Goal: Information Seeking & Learning: Check status

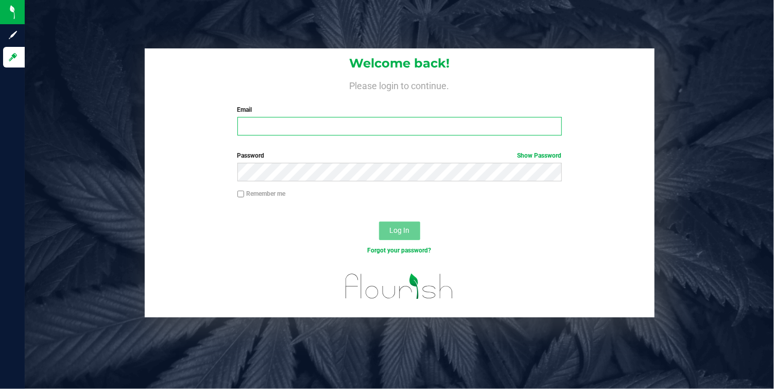
type input "[EMAIL_ADDRESS][DOMAIN_NAME]"
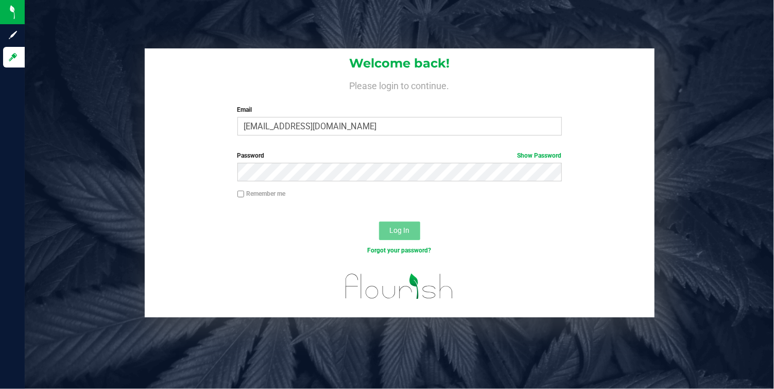
click at [411, 233] on button "Log In" at bounding box center [399, 231] width 41 height 19
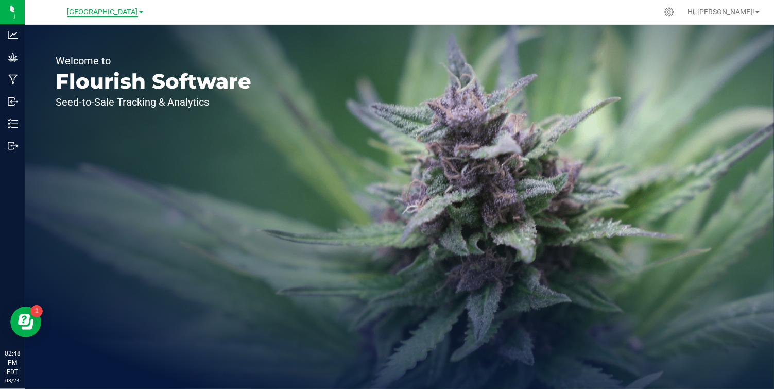
click at [124, 13] on span "[GEOGRAPHIC_DATA]" at bounding box center [102, 12] width 71 height 9
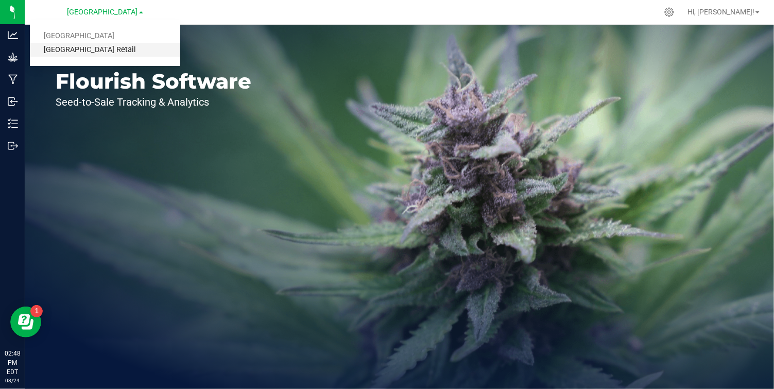
click at [98, 53] on link "[GEOGRAPHIC_DATA] Retail" at bounding box center [105, 50] width 150 height 14
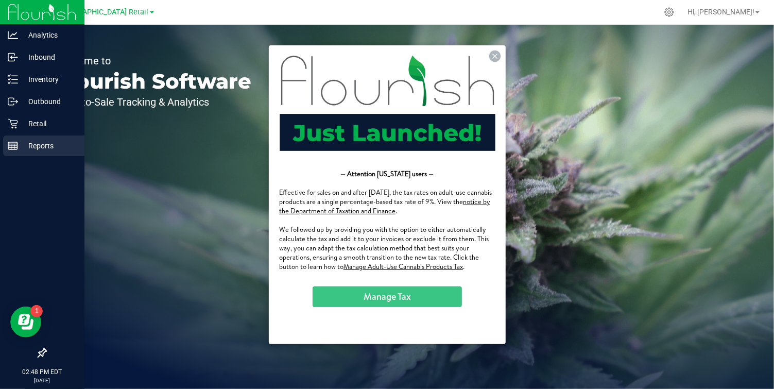
click at [12, 148] on icon at bounding box center [13, 146] width 10 height 10
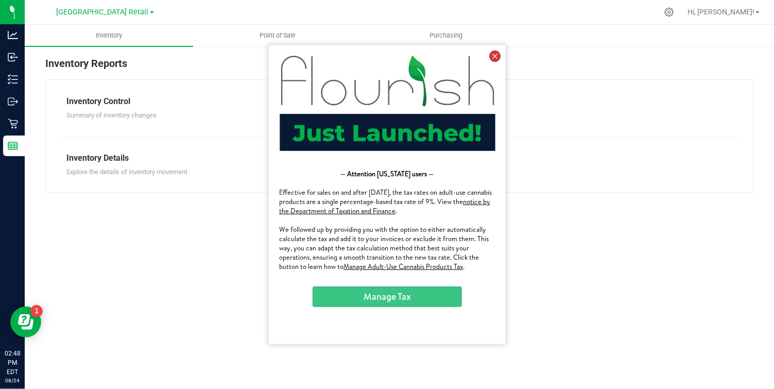
click at [495, 56] on icon at bounding box center [494, 55] width 11 height 11
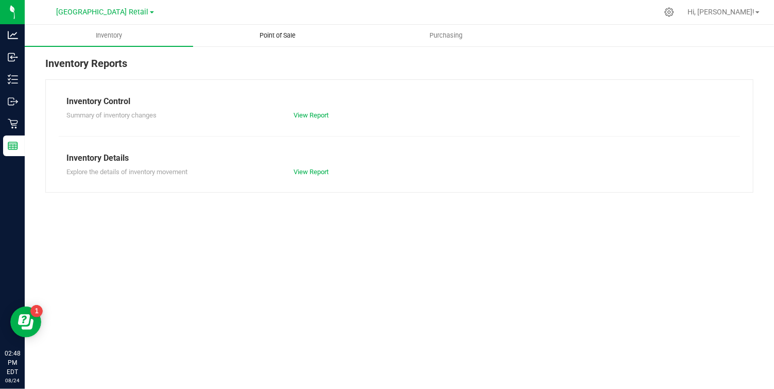
click at [283, 37] on span "Point of Sale" at bounding box center [278, 35] width 64 height 9
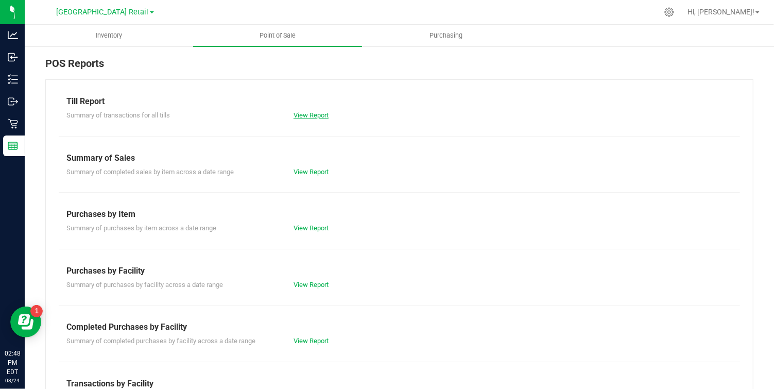
click at [298, 115] on link "View Report" at bounding box center [311, 115] width 35 height 8
